Goal: Task Accomplishment & Management: Complete application form

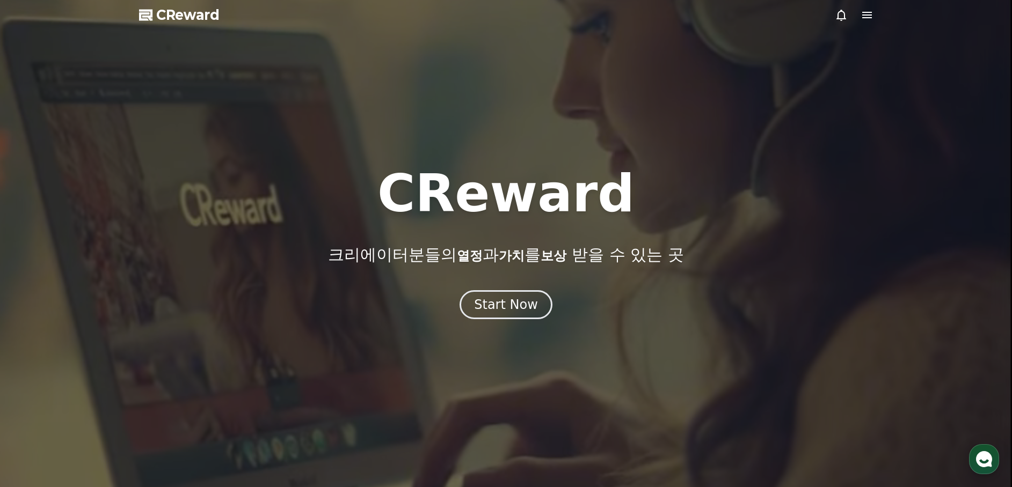
click at [871, 17] on icon at bounding box center [866, 15] width 13 height 13
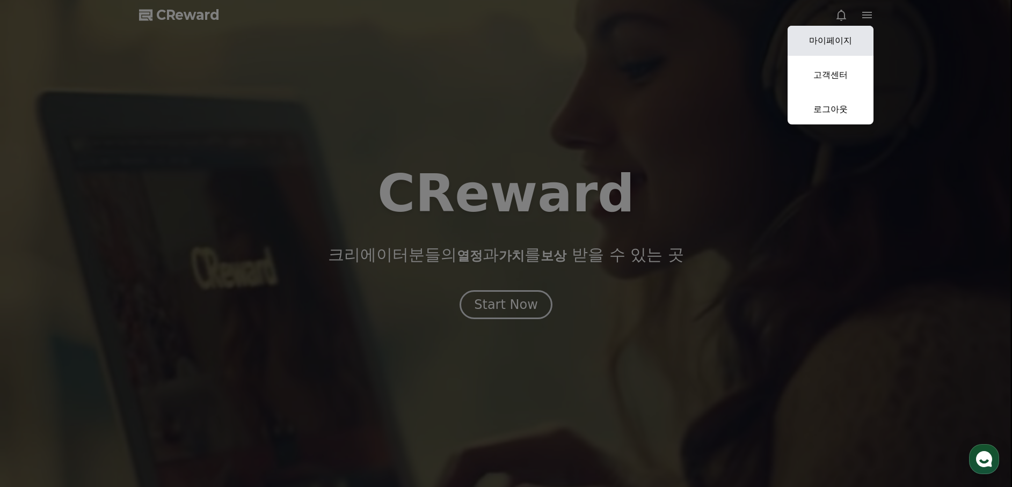
click at [855, 40] on link "마이페이지" at bounding box center [830, 41] width 86 height 30
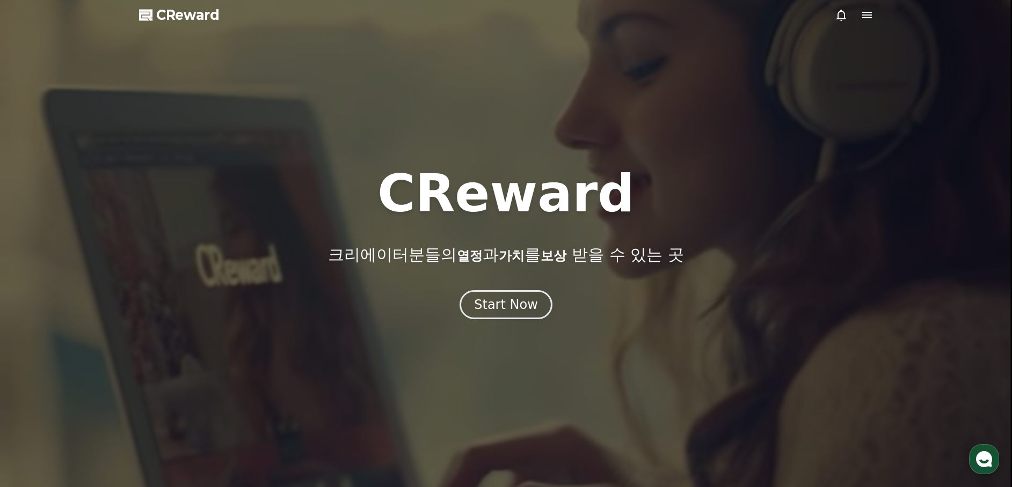
select select "**********"
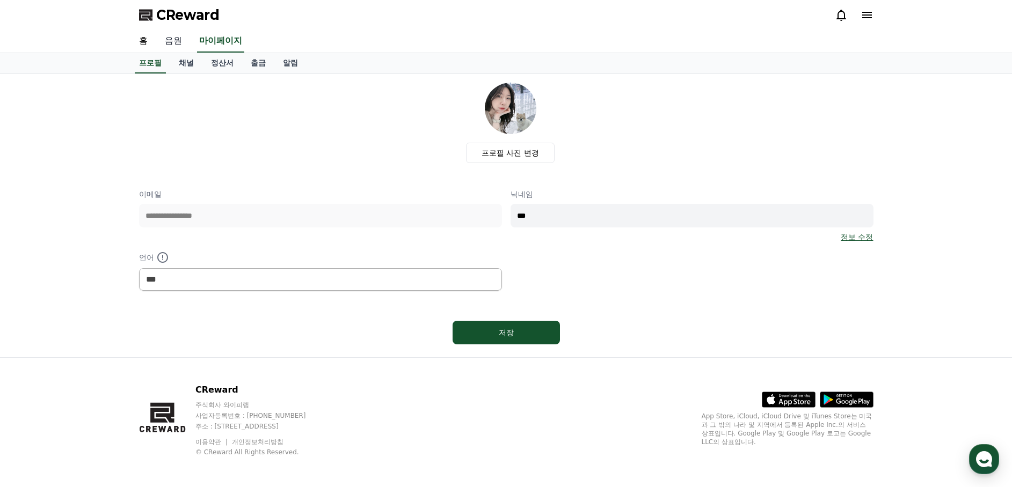
click at [169, 34] on link "음원" at bounding box center [173, 41] width 34 height 23
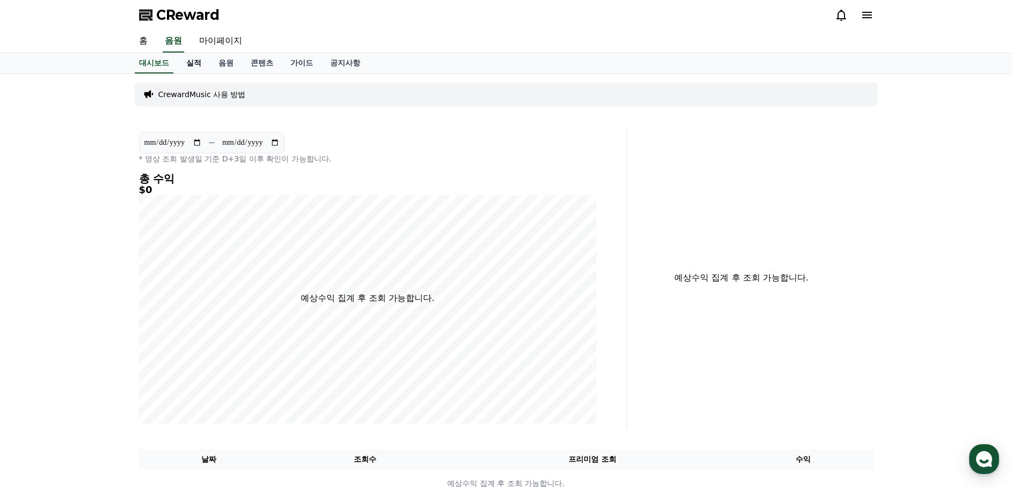
click at [187, 60] on link "실적" at bounding box center [194, 63] width 32 height 20
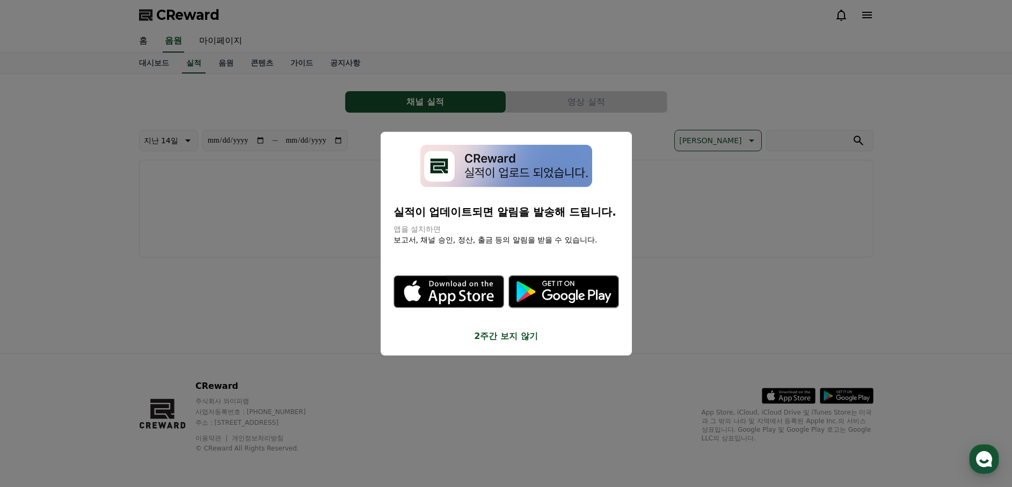
click at [145, 41] on button "close modal" at bounding box center [506, 243] width 1012 height 487
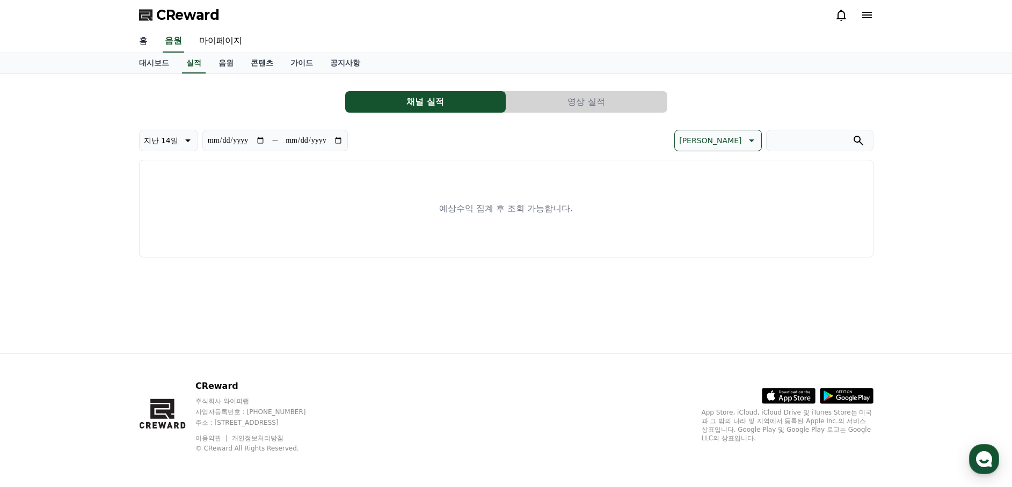
click at [144, 41] on link "홈" at bounding box center [143, 41] width 26 height 23
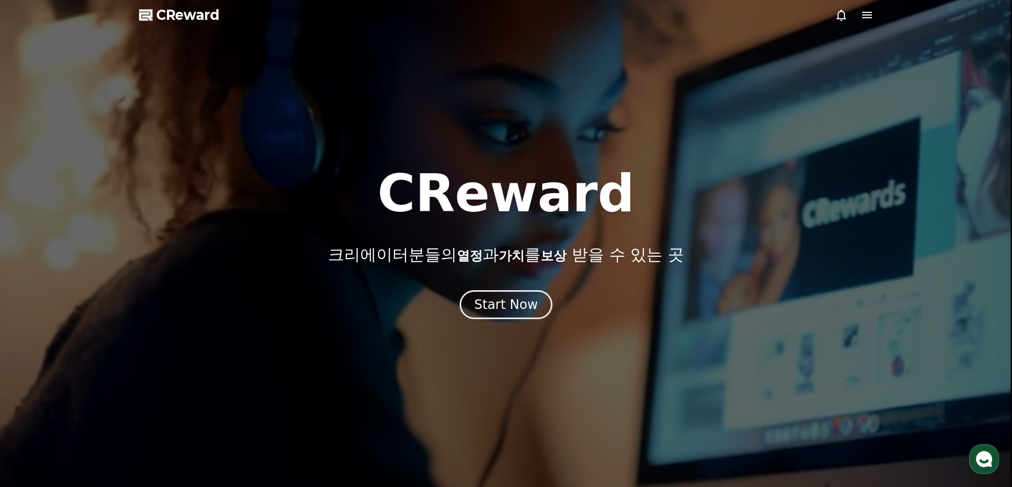
click at [869, 18] on icon at bounding box center [867, 15] width 10 height 6
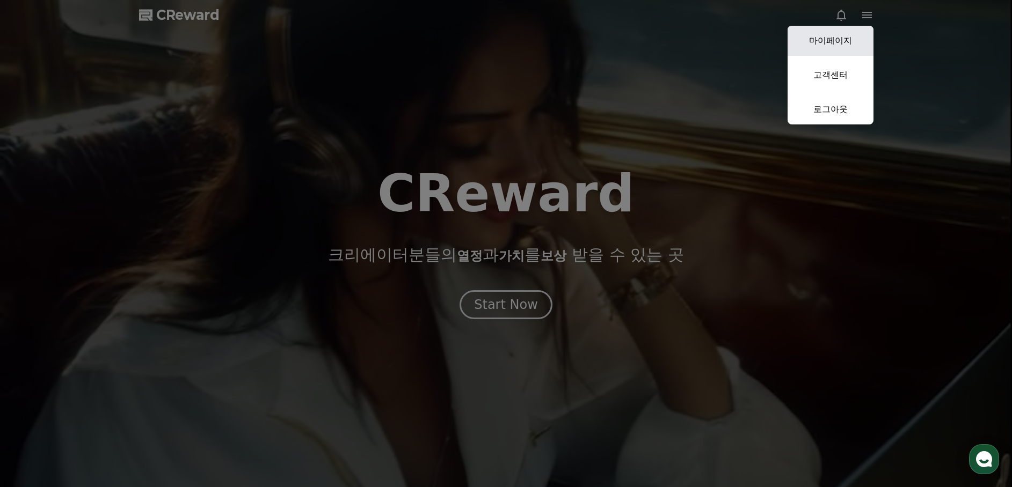
click at [854, 37] on link "마이페이지" at bounding box center [830, 41] width 86 height 30
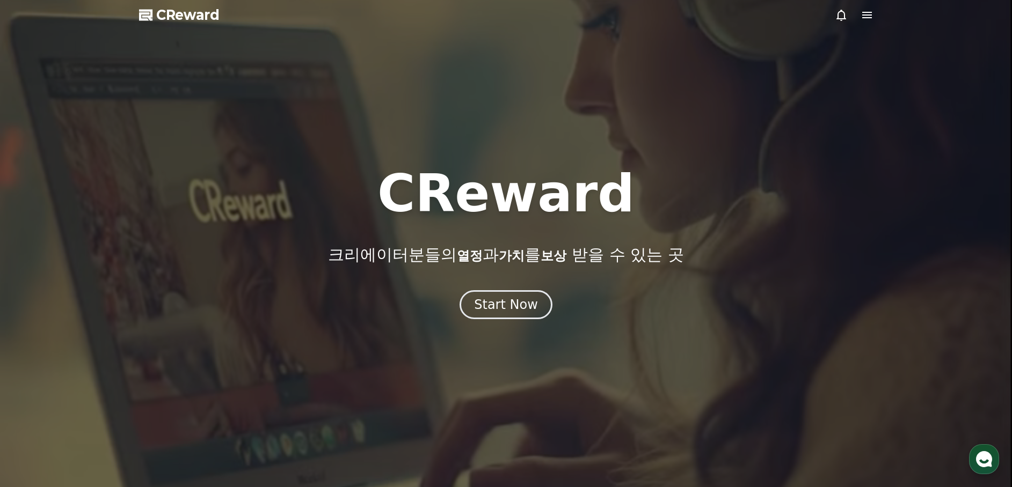
select select "**********"
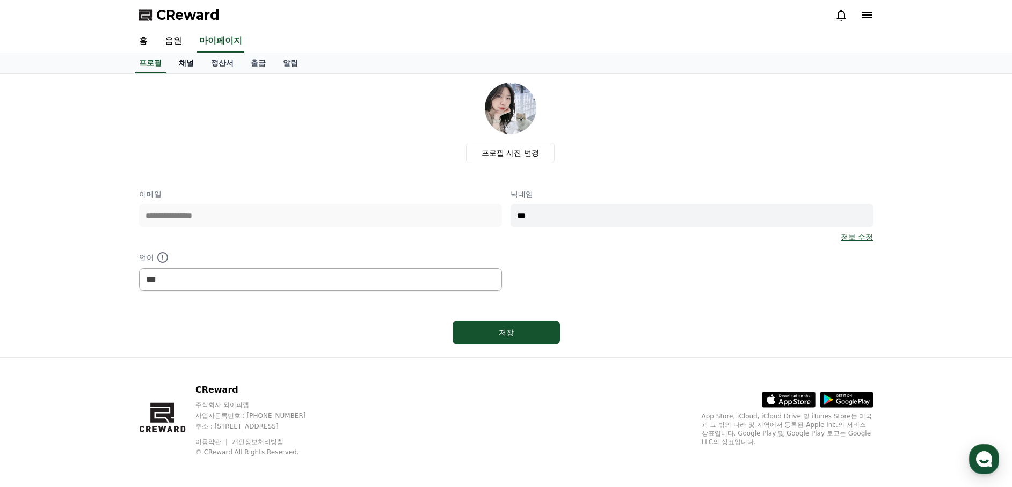
click at [181, 64] on link "채널" at bounding box center [186, 63] width 32 height 20
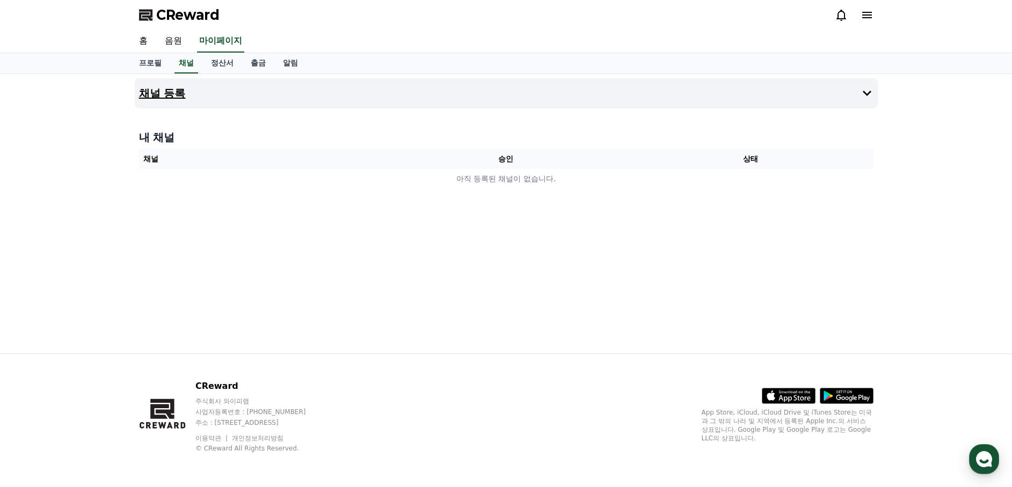
click at [217, 97] on button "채널 등록" at bounding box center [506, 93] width 743 height 30
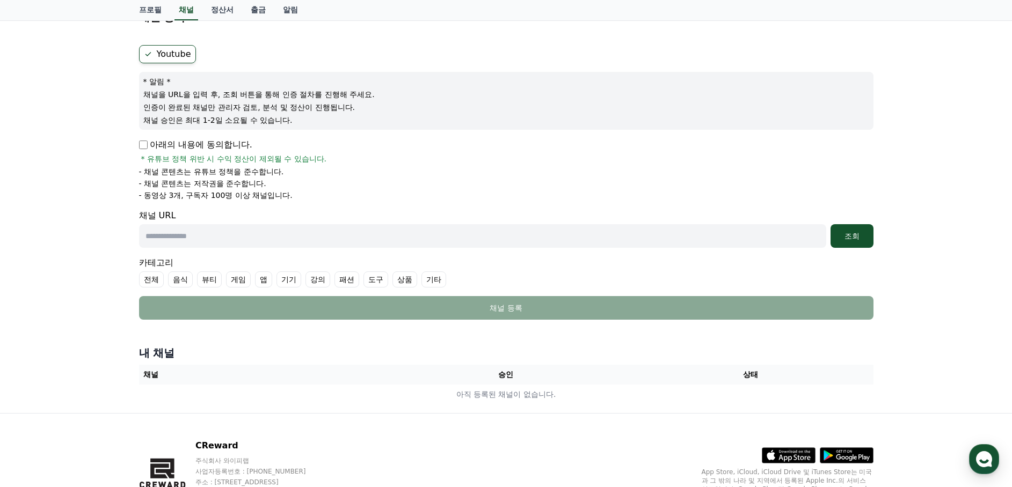
scroll to position [64, 0]
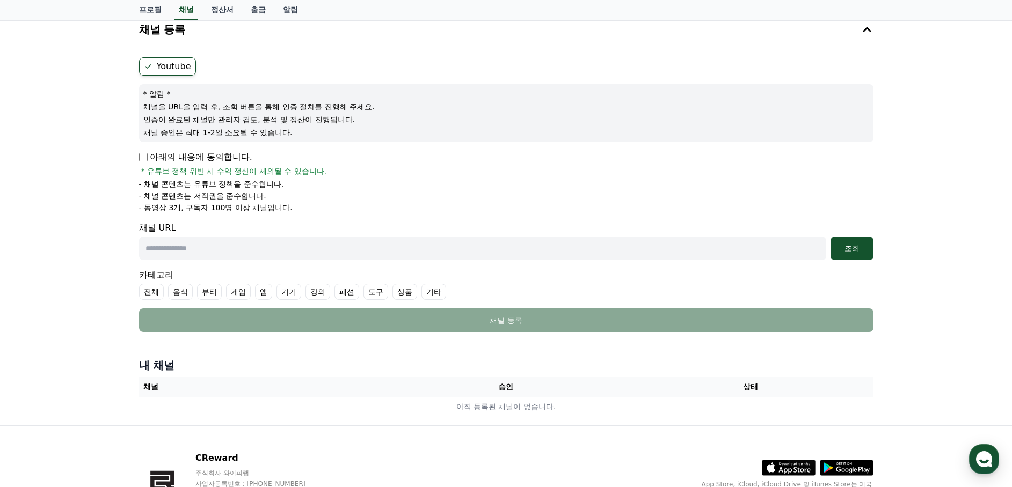
click at [170, 239] on input "text" at bounding box center [482, 249] width 687 height 24
click at [269, 249] on input "text" at bounding box center [482, 249] width 687 height 24
type input "**********"
click at [860, 252] on div "조회" at bounding box center [852, 248] width 34 height 11
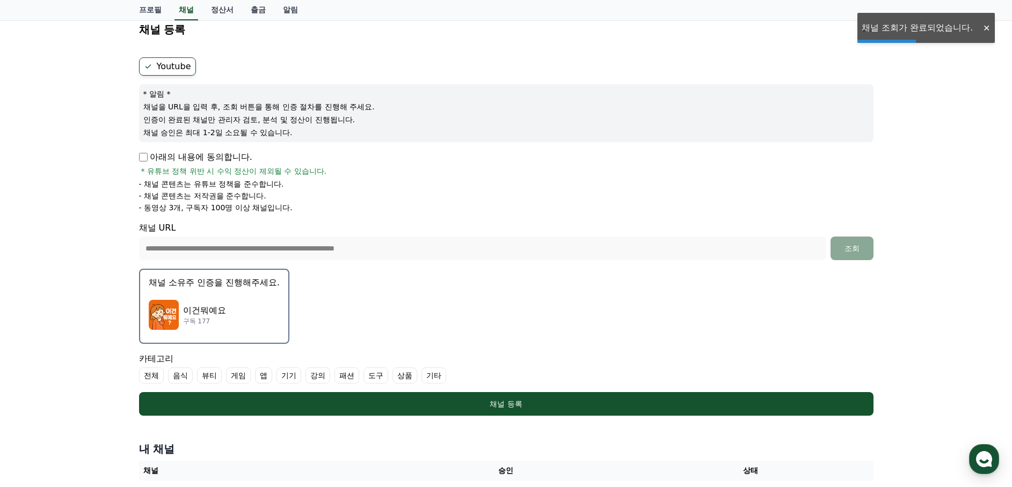
click at [236, 294] on div "이건뭐예요 구독 177" at bounding box center [214, 315] width 131 height 43
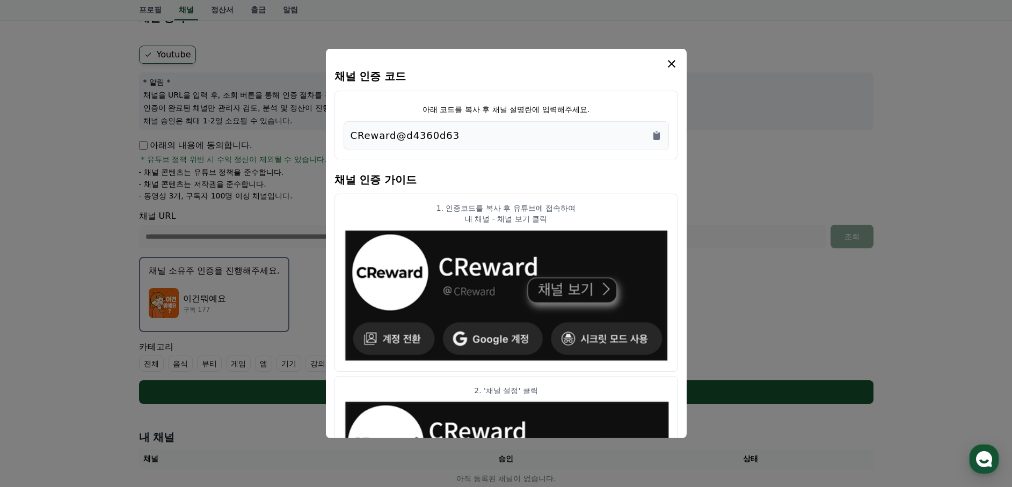
scroll to position [0, 0]
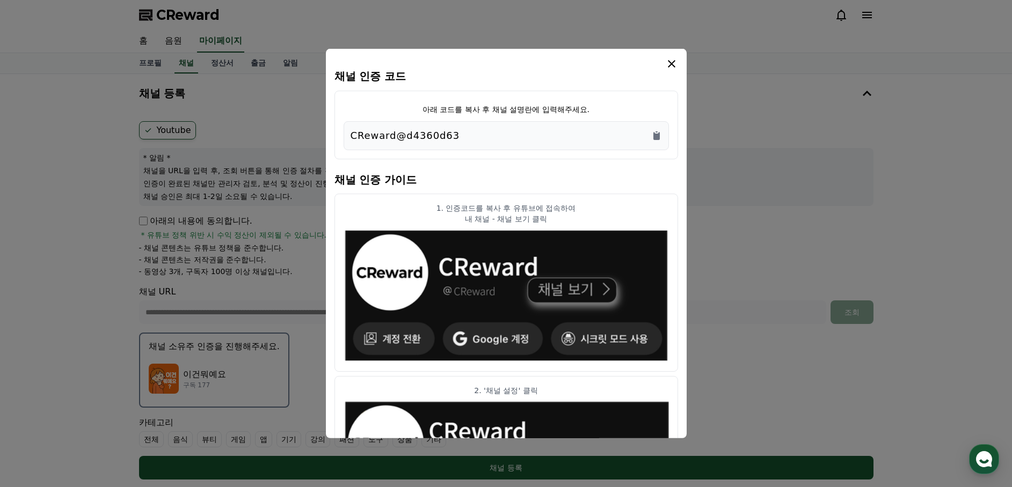
click at [656, 63] on div "modal" at bounding box center [506, 63] width 344 height 13
click at [663, 63] on div "modal" at bounding box center [506, 63] width 344 height 13
click at [669, 63] on icon "modal" at bounding box center [671, 63] width 13 height 13
click at [657, 134] on icon "Copy to clipboard" at bounding box center [656, 136] width 6 height 8
click at [674, 63] on icon "modal" at bounding box center [671, 63] width 13 height 13
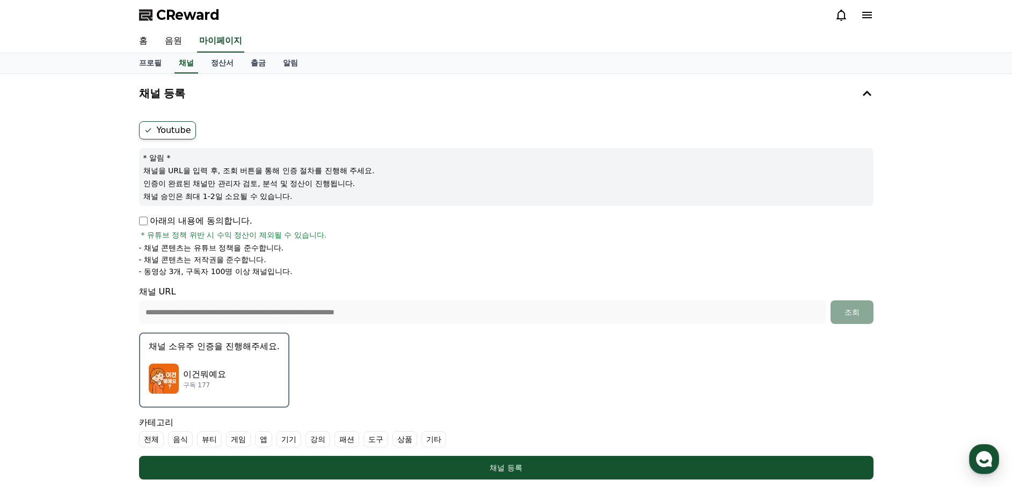
click at [369, 73] on div "프로필 채널 정산서 출금 알림" at bounding box center [505, 63] width 751 height 20
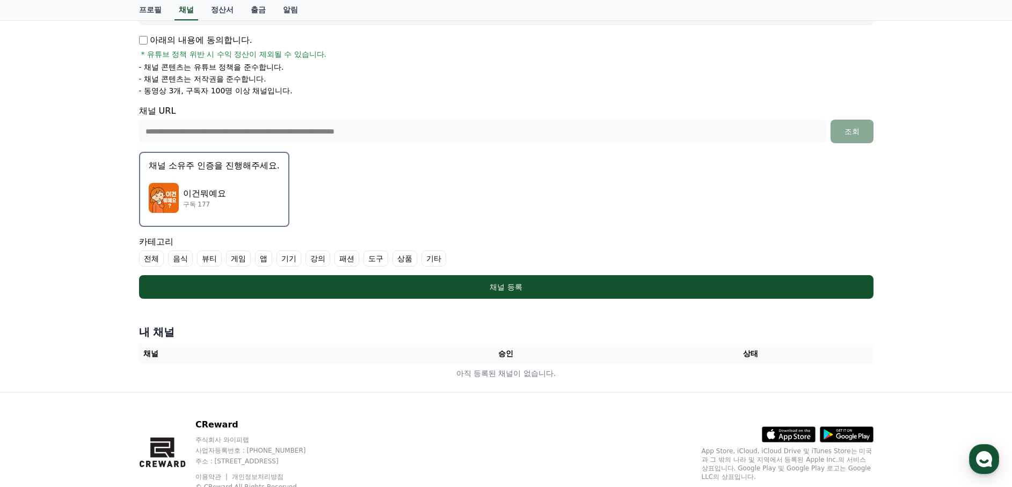
scroll to position [220, 0]
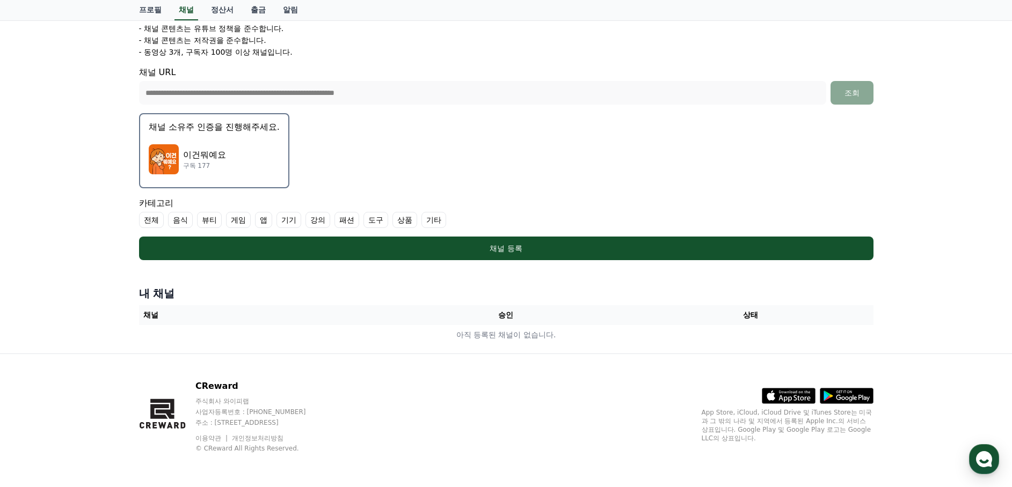
click at [244, 282] on div "내 채널 채널 승인 상태 아직 등록된 채널이 없습니다." at bounding box center [506, 316] width 743 height 68
click at [231, 170] on div "이건뭐예요 구독 177" at bounding box center [214, 159] width 131 height 43
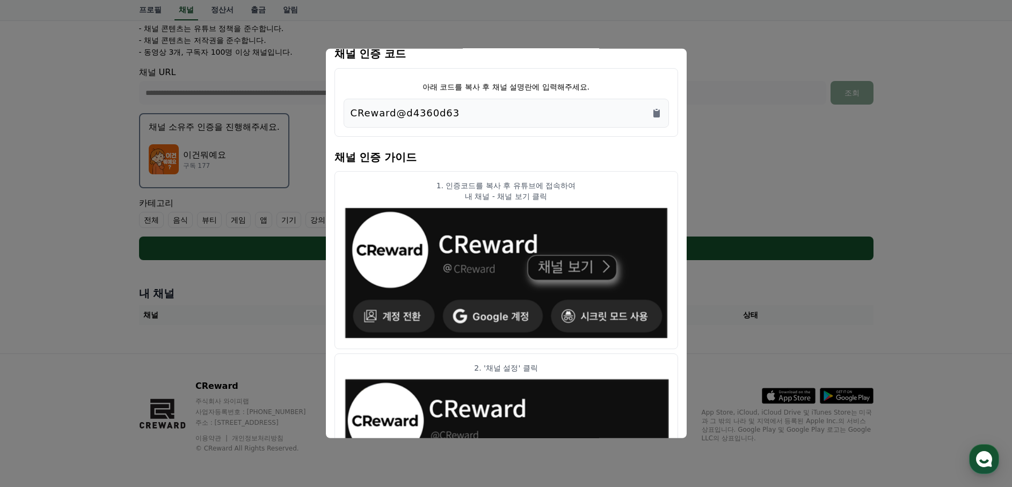
scroll to position [0, 0]
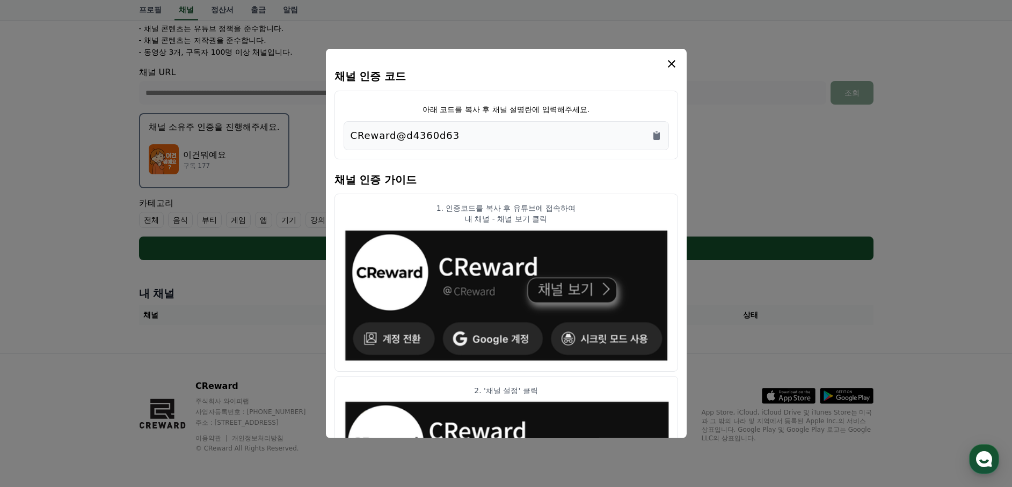
click at [673, 63] on icon "modal" at bounding box center [672, 64] width 8 height 8
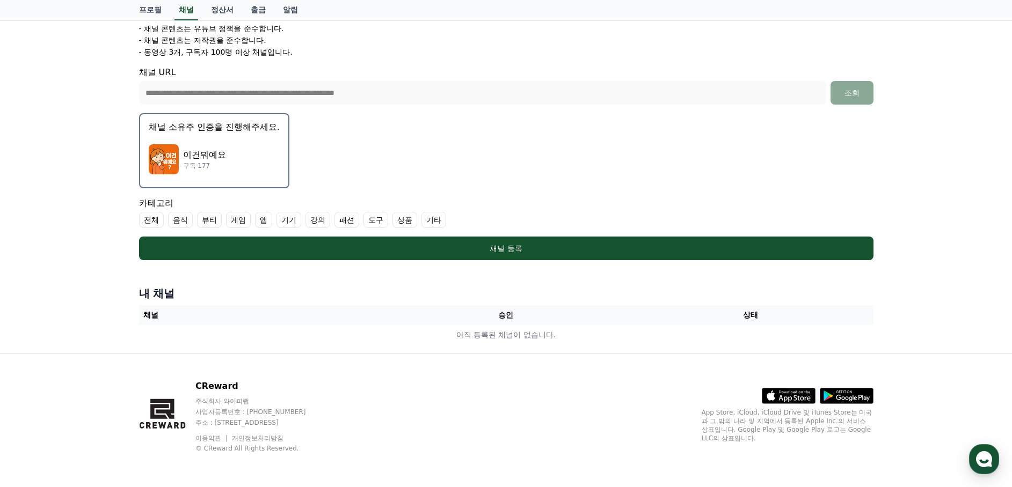
click at [158, 310] on th "채널" at bounding box center [261, 315] width 245 height 20
drag, startPoint x: 214, startPoint y: 310, endPoint x: 204, endPoint y: 310, distance: 10.2
click at [213, 310] on th "채널" at bounding box center [261, 315] width 245 height 20
click at [107, 305] on div "**********" at bounding box center [506, 104] width 1012 height 499
click at [149, 302] on div "내 채널 채널 승인 상태 아직 등록된 채널이 없습니다." at bounding box center [506, 316] width 743 height 68
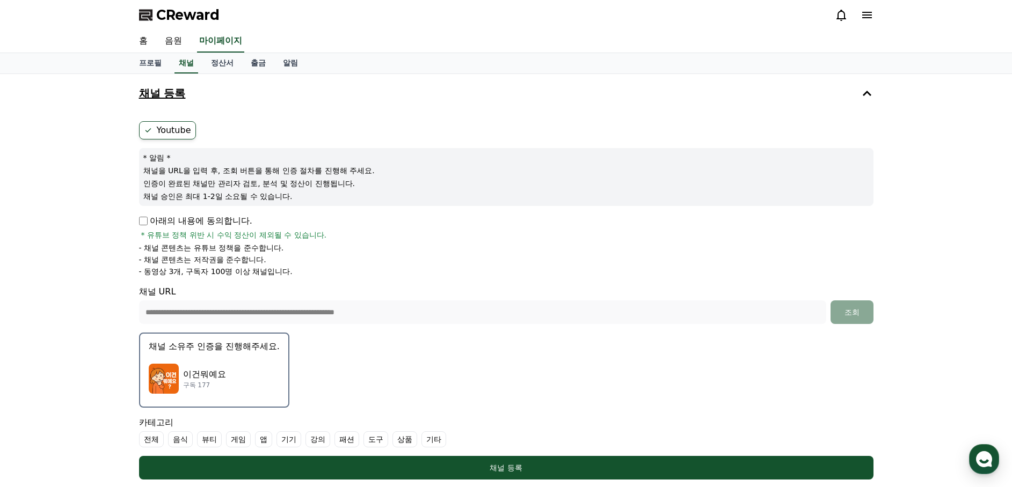
click at [865, 92] on icon at bounding box center [867, 93] width 9 height 5
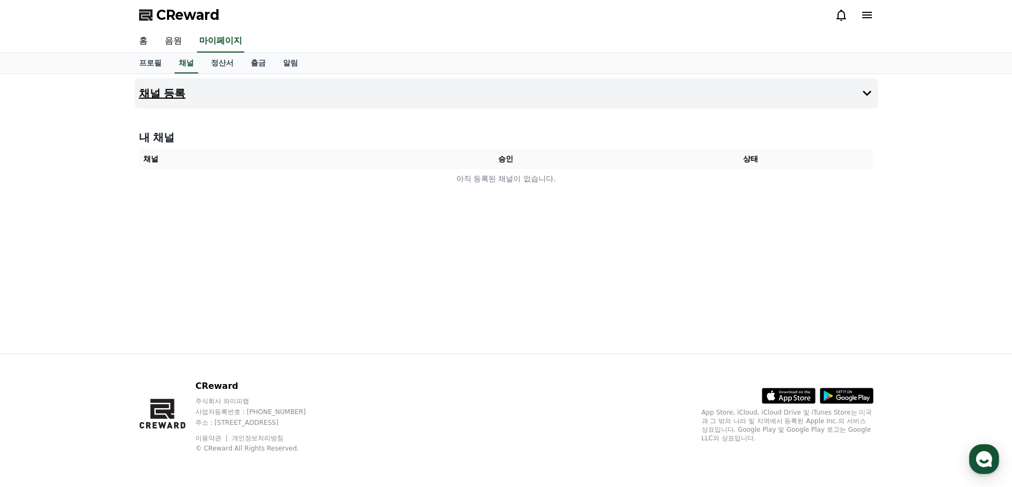
click at [864, 93] on icon at bounding box center [867, 93] width 9 height 5
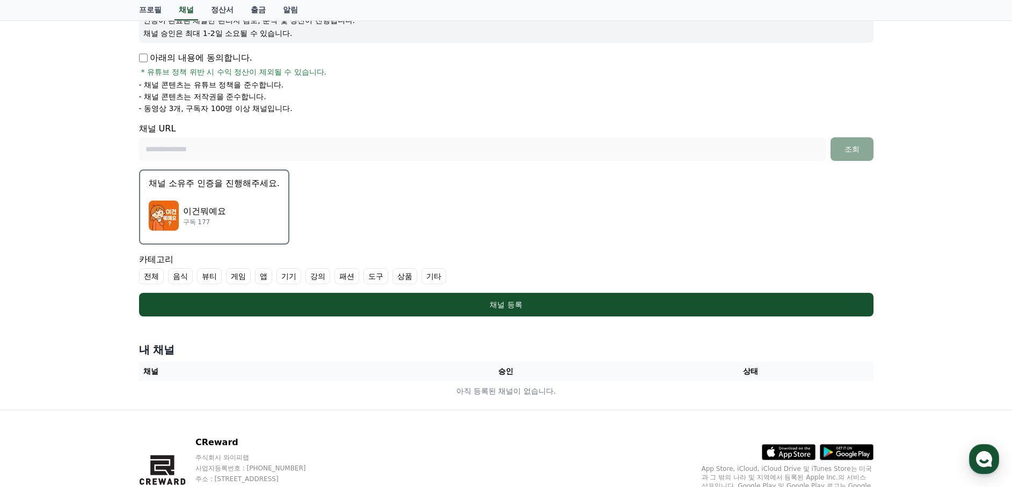
scroll to position [220, 0]
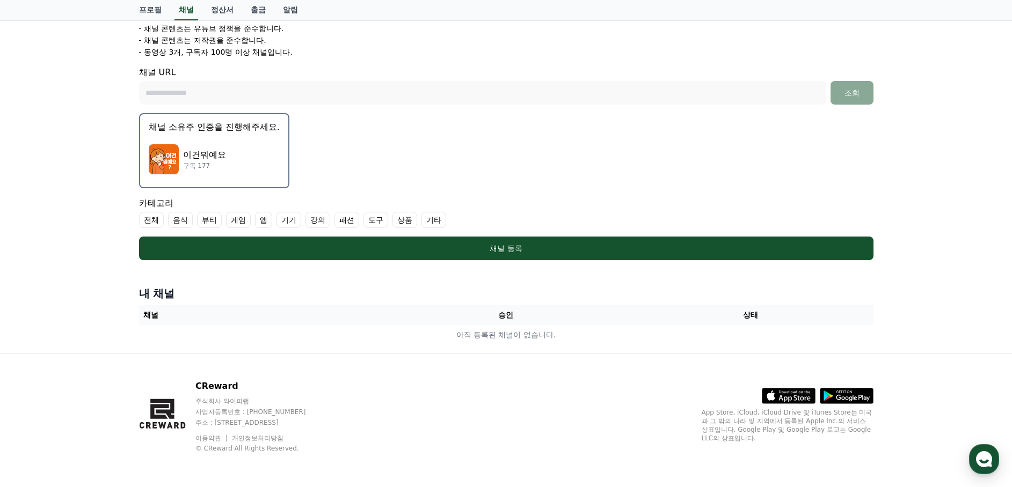
click at [371, 144] on form "Youtube * 알림 * 채널을 URL을 입력 후, 조회 버튼을 통해 인증 절차를 진행해 주세요. 인증이 완료된 채널만 관리자 검토, 분석 …" at bounding box center [506, 81] width 734 height 359
click at [214, 189] on form "Youtube * 알림 * 채널을 URL을 입력 후, 조회 버튼을 통해 인증 절차를 진행해 주세요. 인증이 완료된 채널만 관리자 검토, 분석 …" at bounding box center [506, 81] width 734 height 359
click at [155, 222] on label "전체" at bounding box center [151, 220] width 25 height 16
click at [181, 221] on label "음식" at bounding box center [193, 220] width 25 height 16
click at [144, 224] on label "전체" at bounding box center [158, 220] width 38 height 16
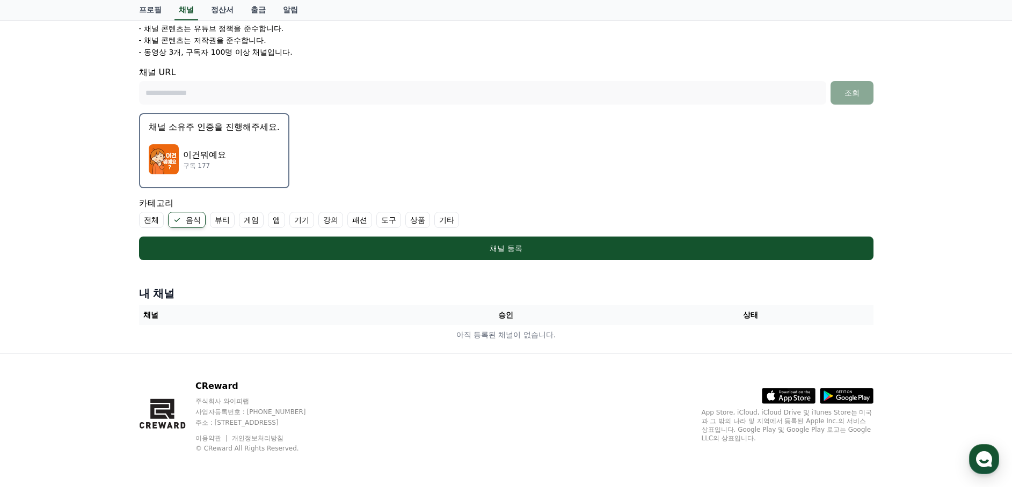
click at [193, 218] on label "음식" at bounding box center [187, 220] width 38 height 16
click at [421, 223] on label "기타" at bounding box center [433, 220] width 25 height 16
click at [158, 222] on label "전체" at bounding box center [151, 220] width 25 height 16
click at [400, 274] on div "채널 등록 Youtube * 알림 * 채널을 URL을 입력 후, 조회 버튼을 통해 인증 절차를 진행해 주세요. 인증이 완료된 채널만 관리자 검…" at bounding box center [505, 104] width 751 height 499
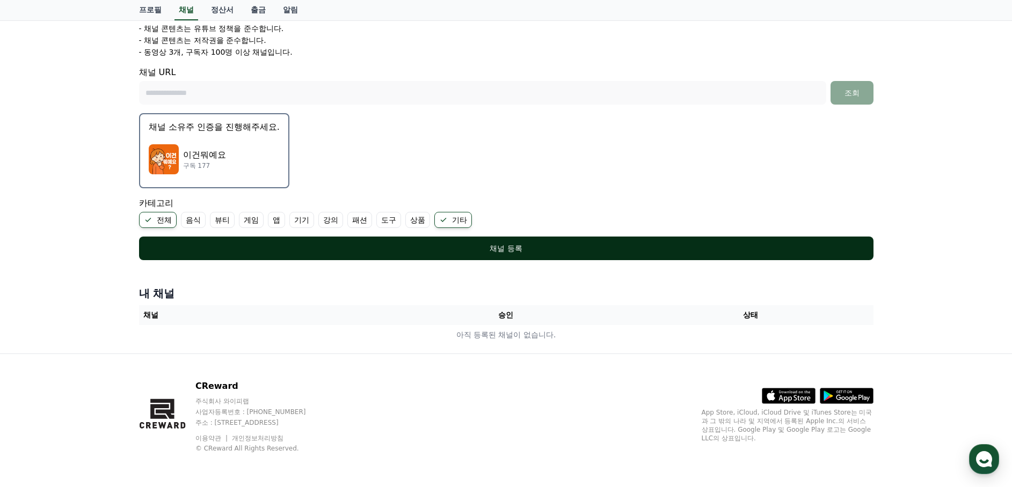
click at [464, 254] on button "채널 등록" at bounding box center [506, 249] width 734 height 24
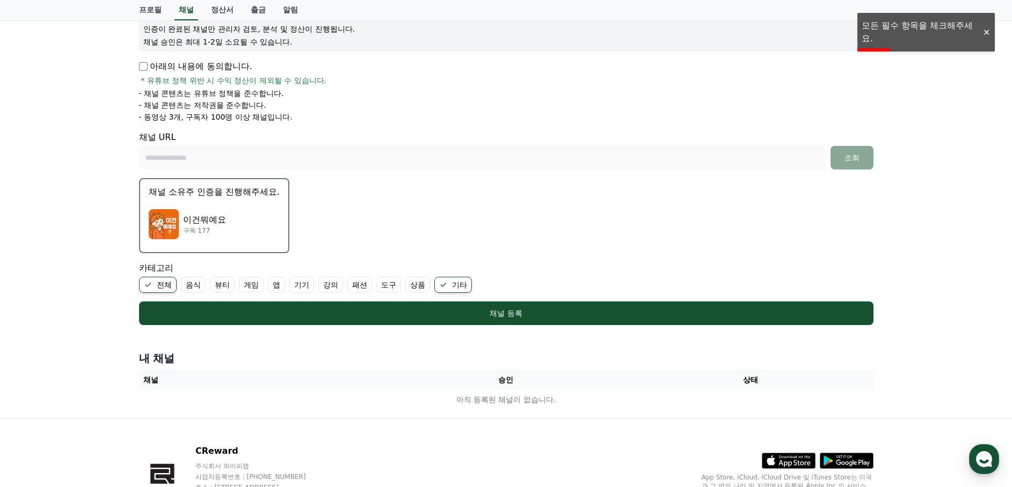
scroll to position [210, 0]
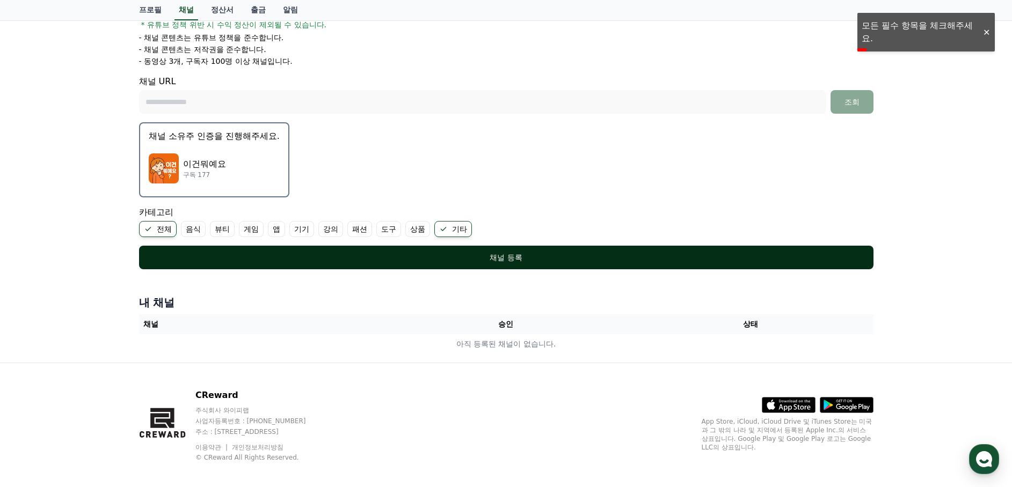
click at [467, 262] on div "채널 등록" at bounding box center [505, 257] width 691 height 11
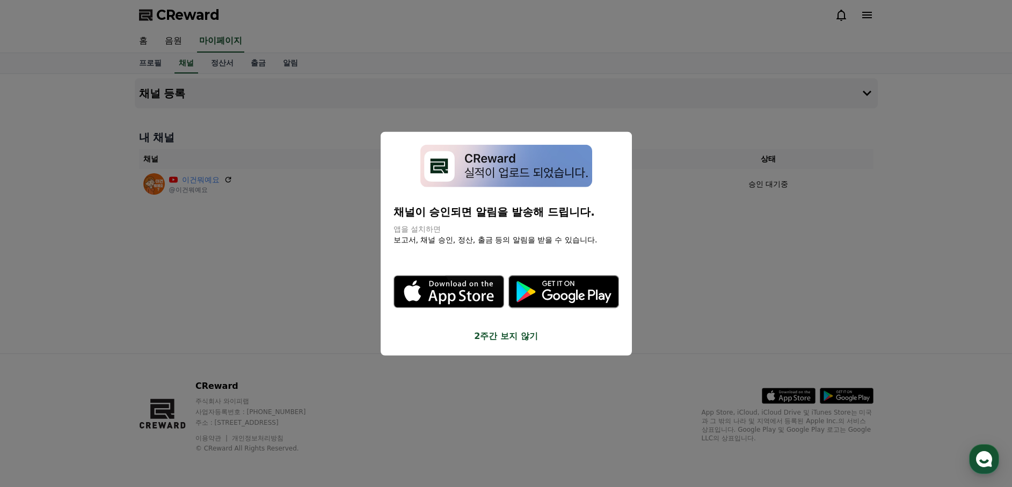
click at [521, 336] on button "2주간 보지 않기" at bounding box center [505, 336] width 225 height 13
